Goal: Task Accomplishment & Management: Manage account settings

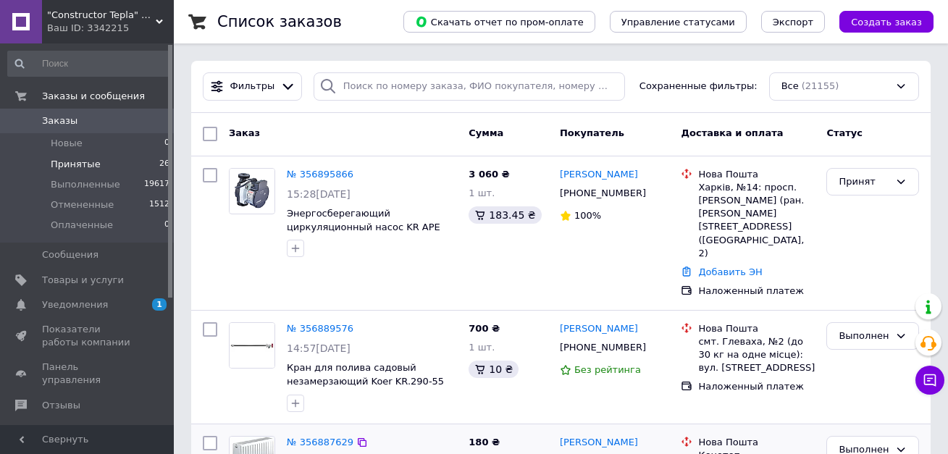
click at [382, 117] on div "Заказ Сумма Покупатель Доставка и оплата Статус" at bounding box center [560, 134] width 739 height 43
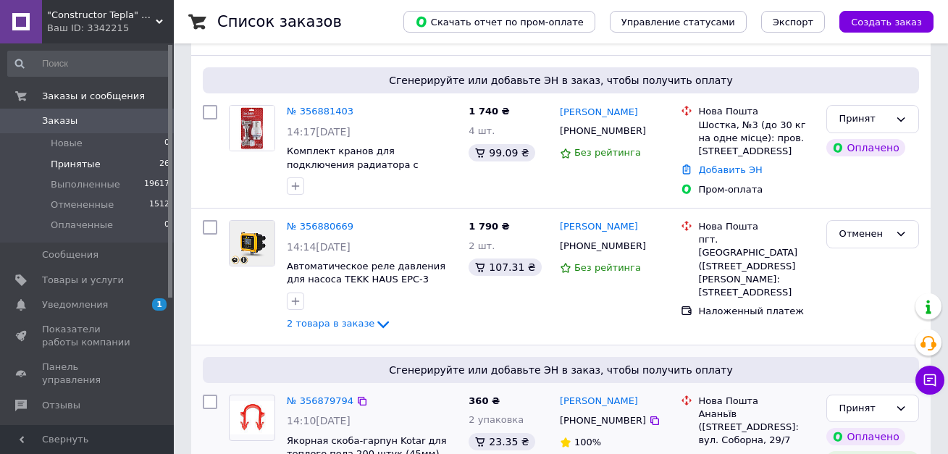
scroll to position [579, 0]
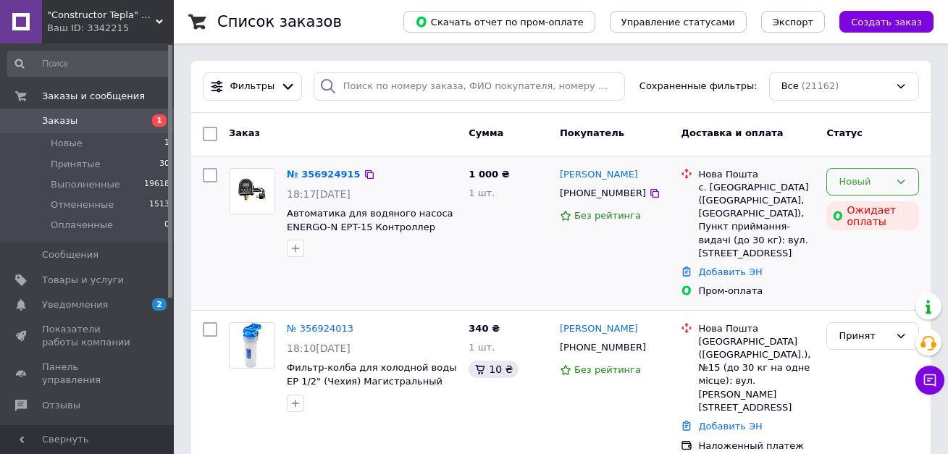
click at [896, 173] on div "Новый" at bounding box center [872, 182] width 93 height 28
click at [871, 204] on li "Принят" at bounding box center [872, 211] width 91 height 27
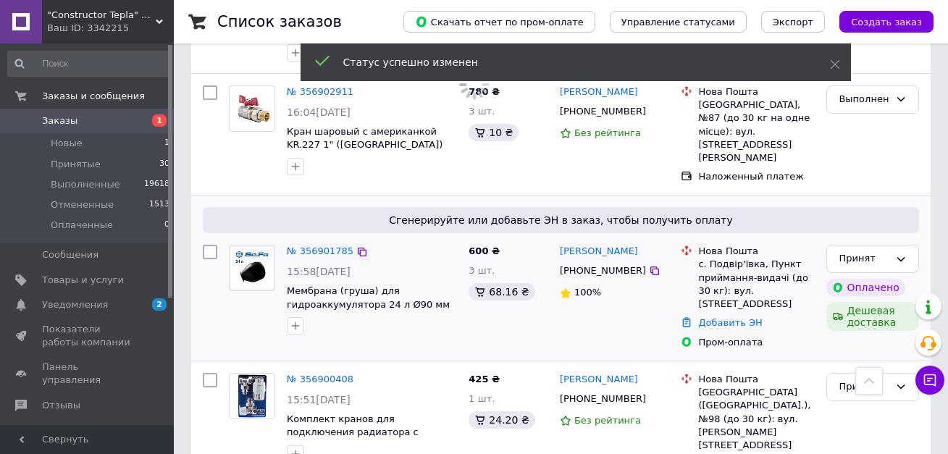
scroll to position [724, 0]
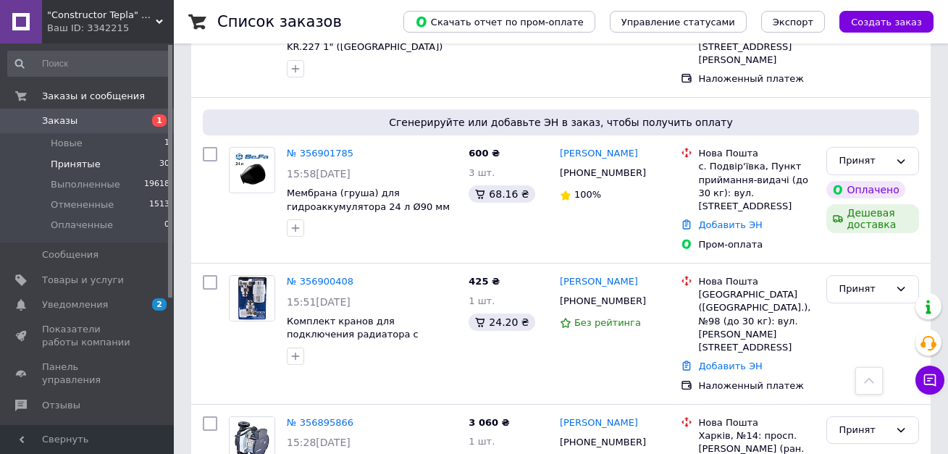
click at [151, 170] on li "Принятые 30" at bounding box center [89, 164] width 178 height 20
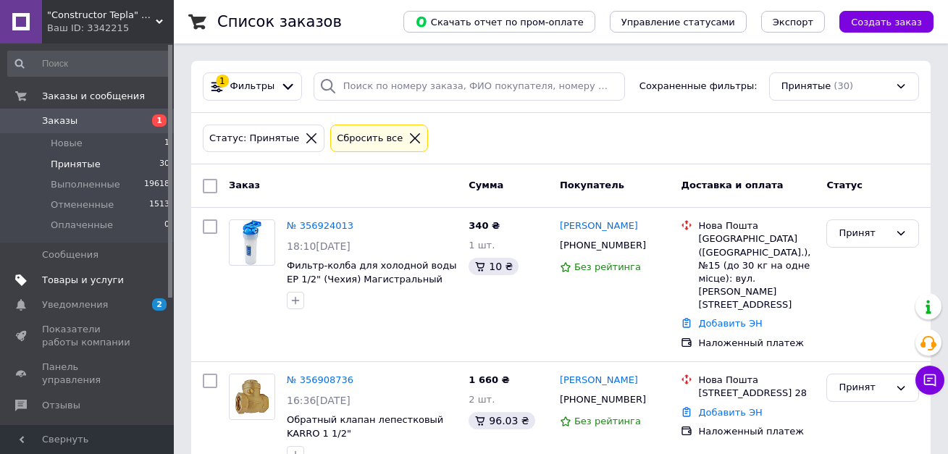
click at [88, 282] on span "Товары и услуги" at bounding box center [83, 280] width 82 height 13
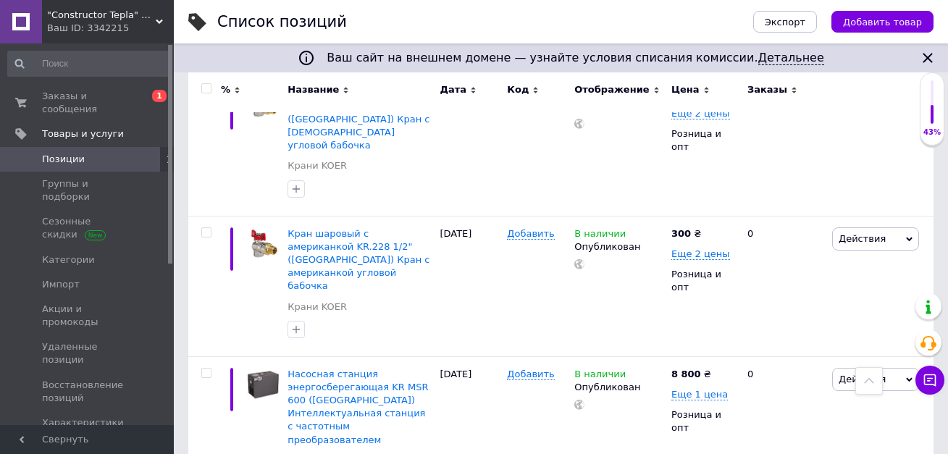
click at [78, 153] on span "Позиции" at bounding box center [63, 159] width 43 height 13
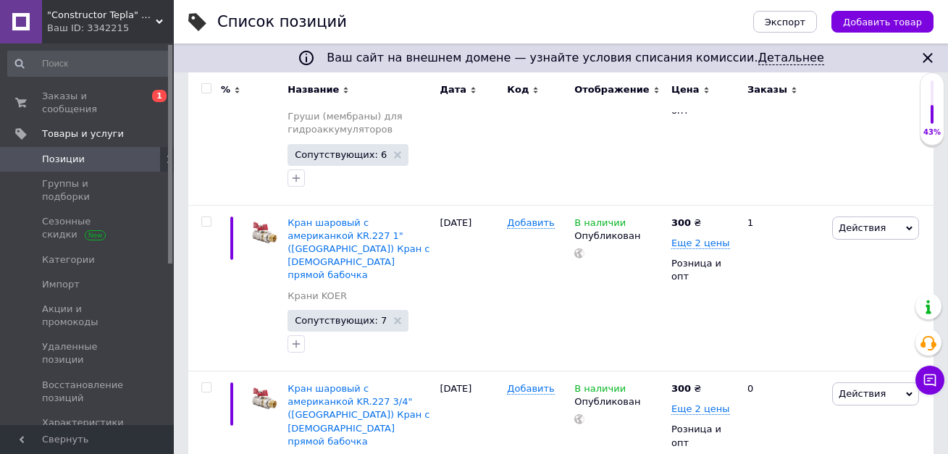
scroll to position [579, 0]
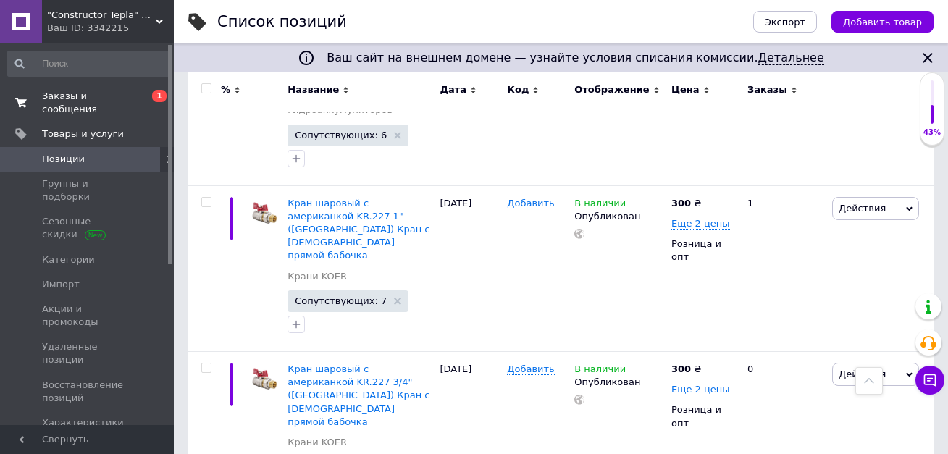
click at [91, 101] on span "Заказы и сообщения" at bounding box center [88, 103] width 92 height 26
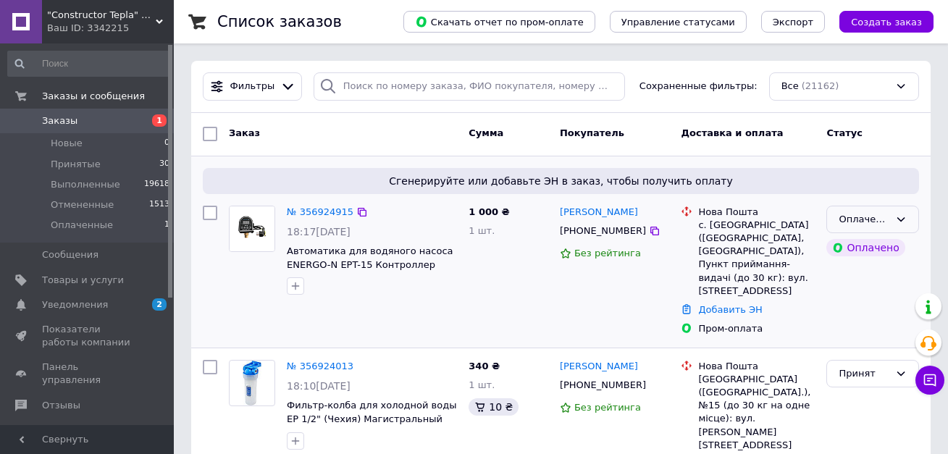
click at [852, 222] on div "Оплаченный" at bounding box center [863, 219] width 51 height 15
click at [850, 241] on li "Принят" at bounding box center [872, 249] width 91 height 27
click at [152, 159] on li "Принятые 30" at bounding box center [89, 164] width 178 height 20
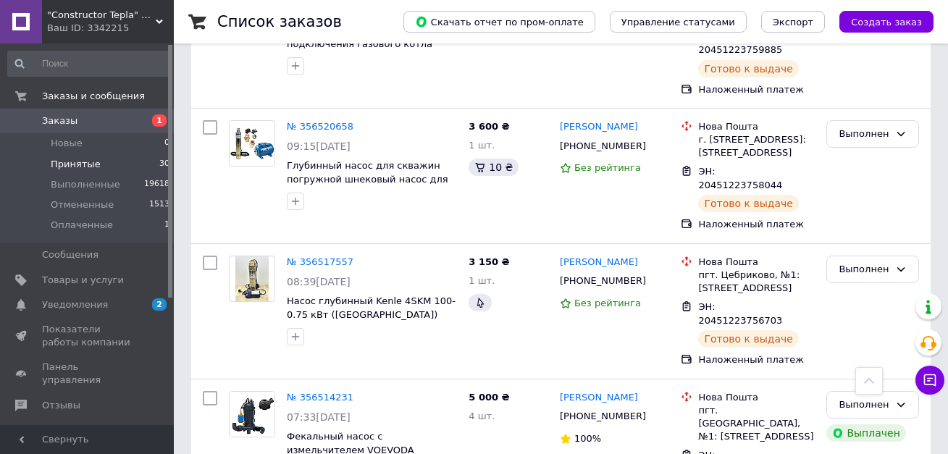
scroll to position [9803, 0]
